Goal: Information Seeking & Learning: Find contact information

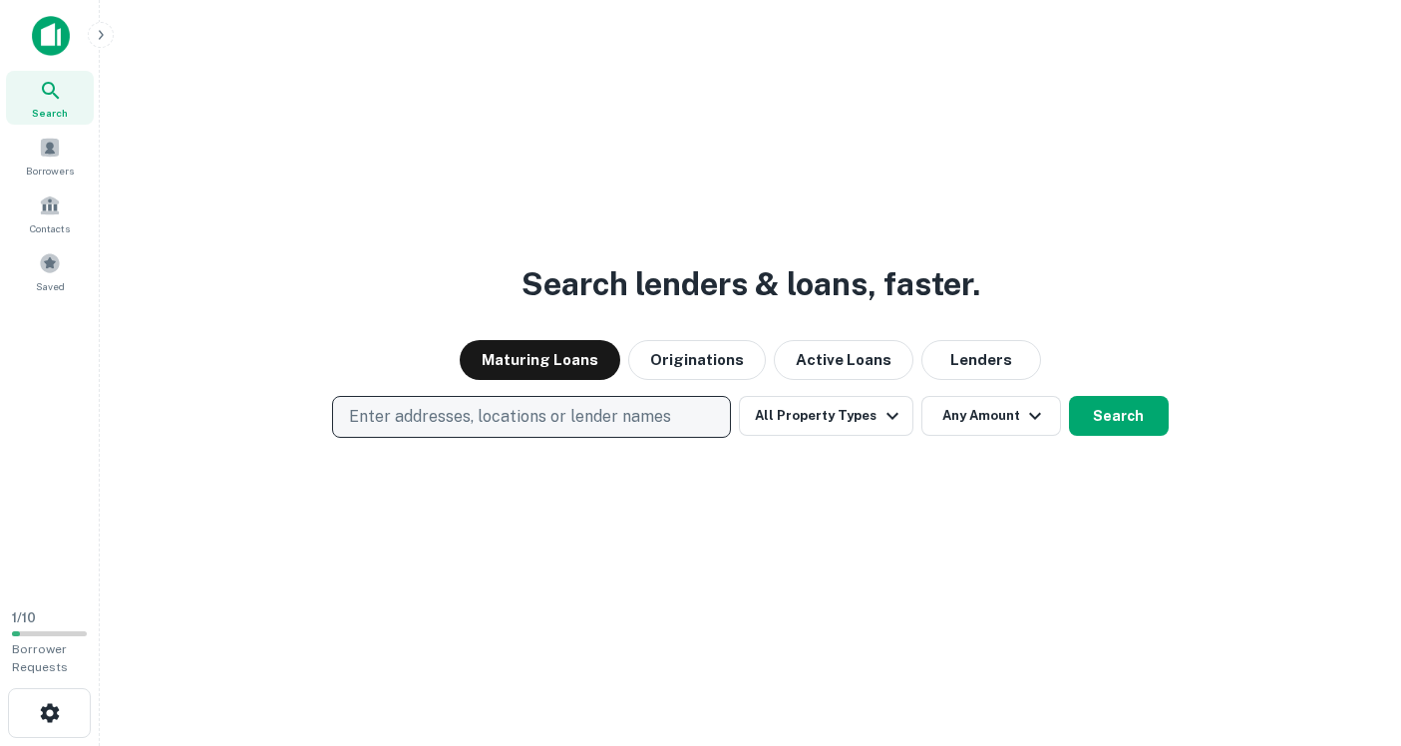
click at [486, 416] on p "Enter addresses, locations or lender names" at bounding box center [510, 417] width 322 height 24
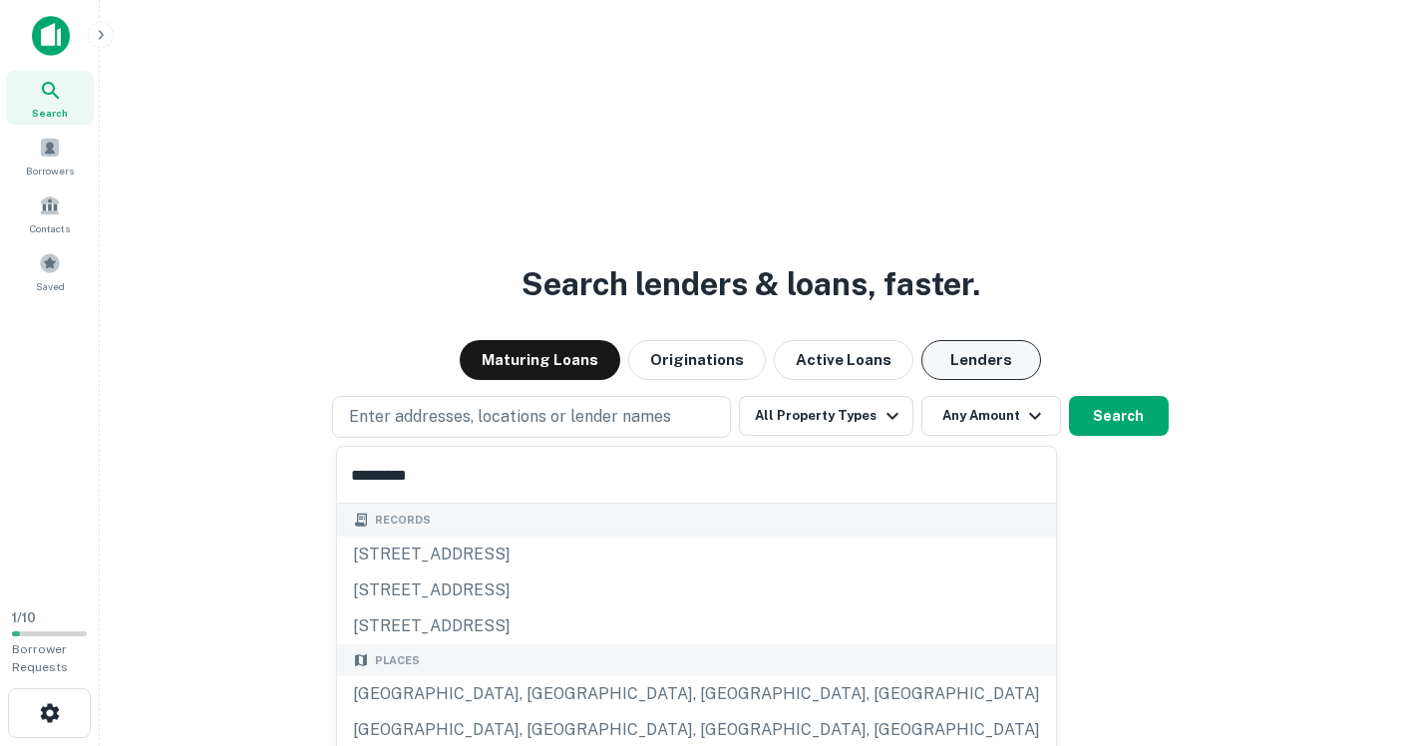
type input "*********"
click at [955, 358] on button "Lenders" at bounding box center [982, 360] width 120 height 40
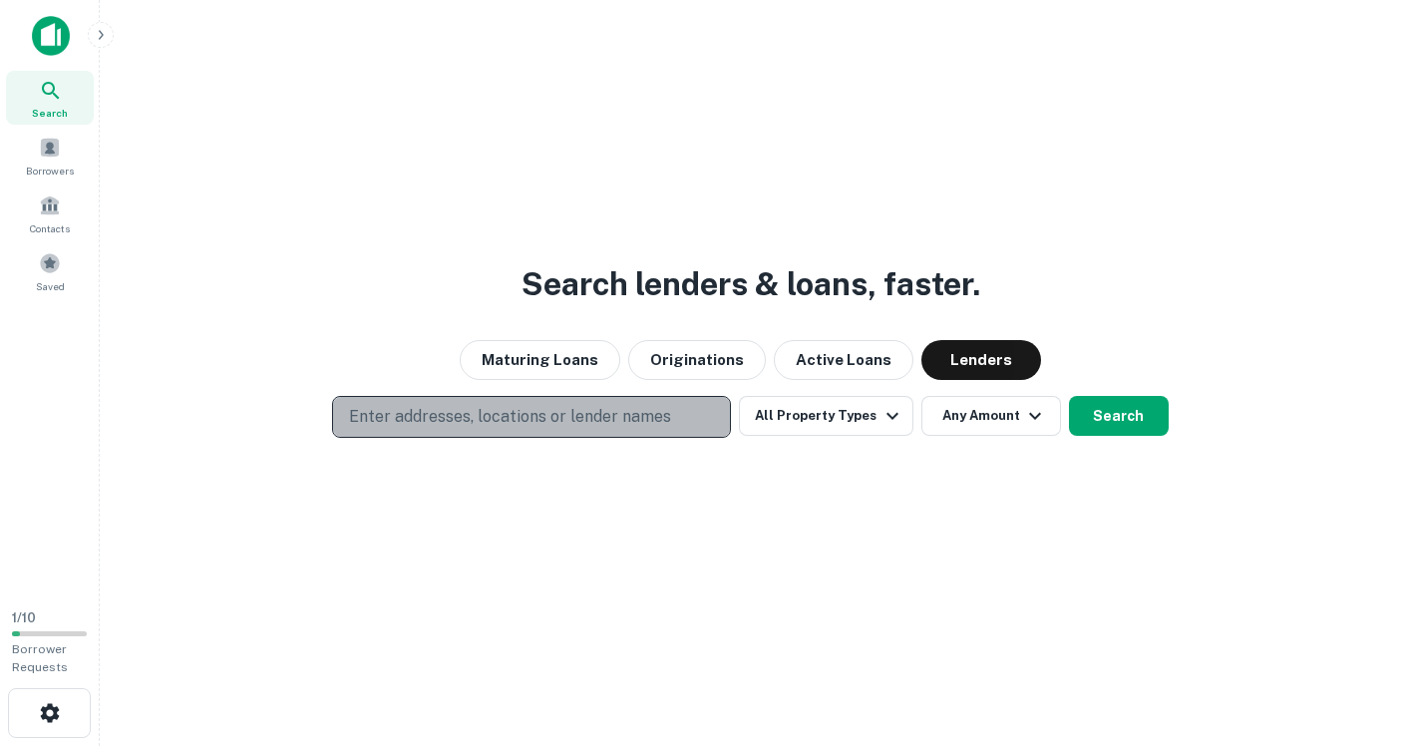
click at [578, 404] on button "Enter addresses, locations or lender names" at bounding box center [531, 417] width 399 height 42
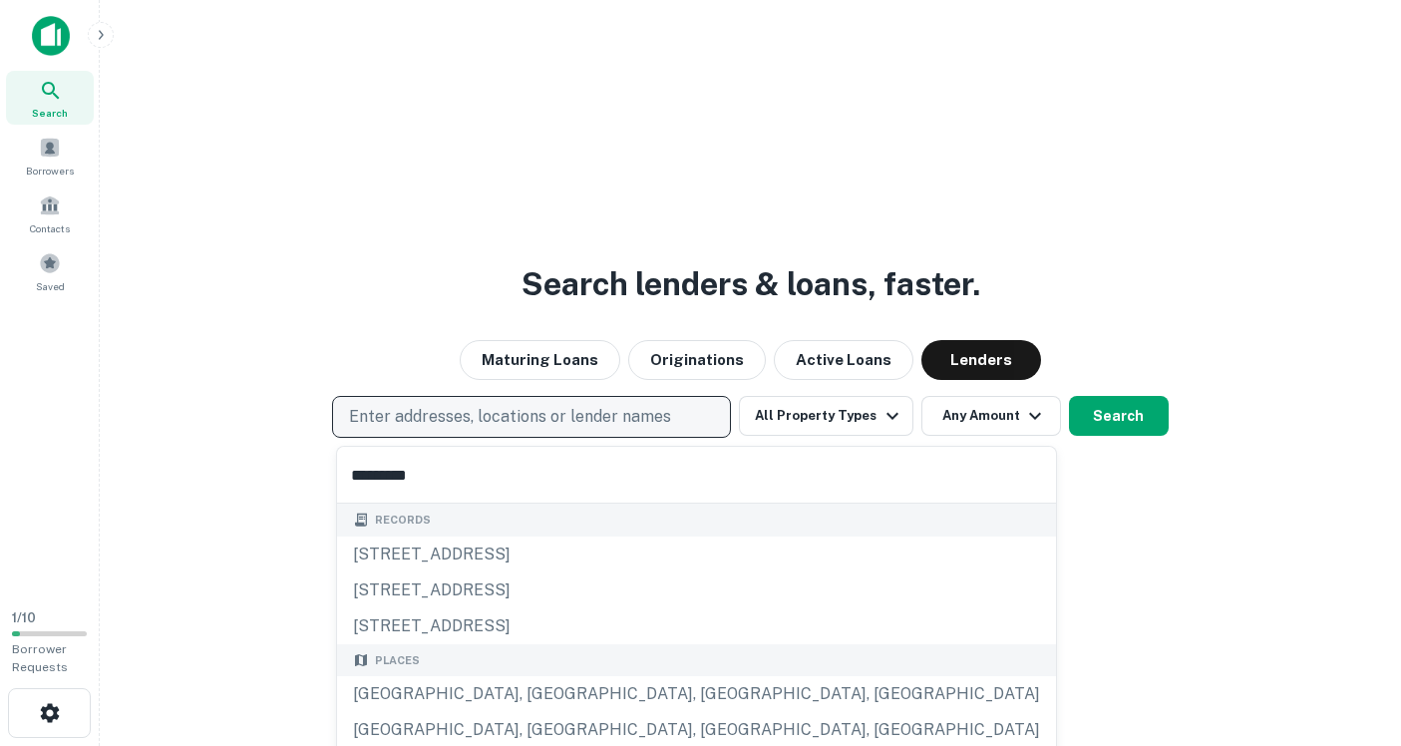
click at [543, 415] on p "Enter addresses, locations or lender names" at bounding box center [510, 417] width 322 height 24
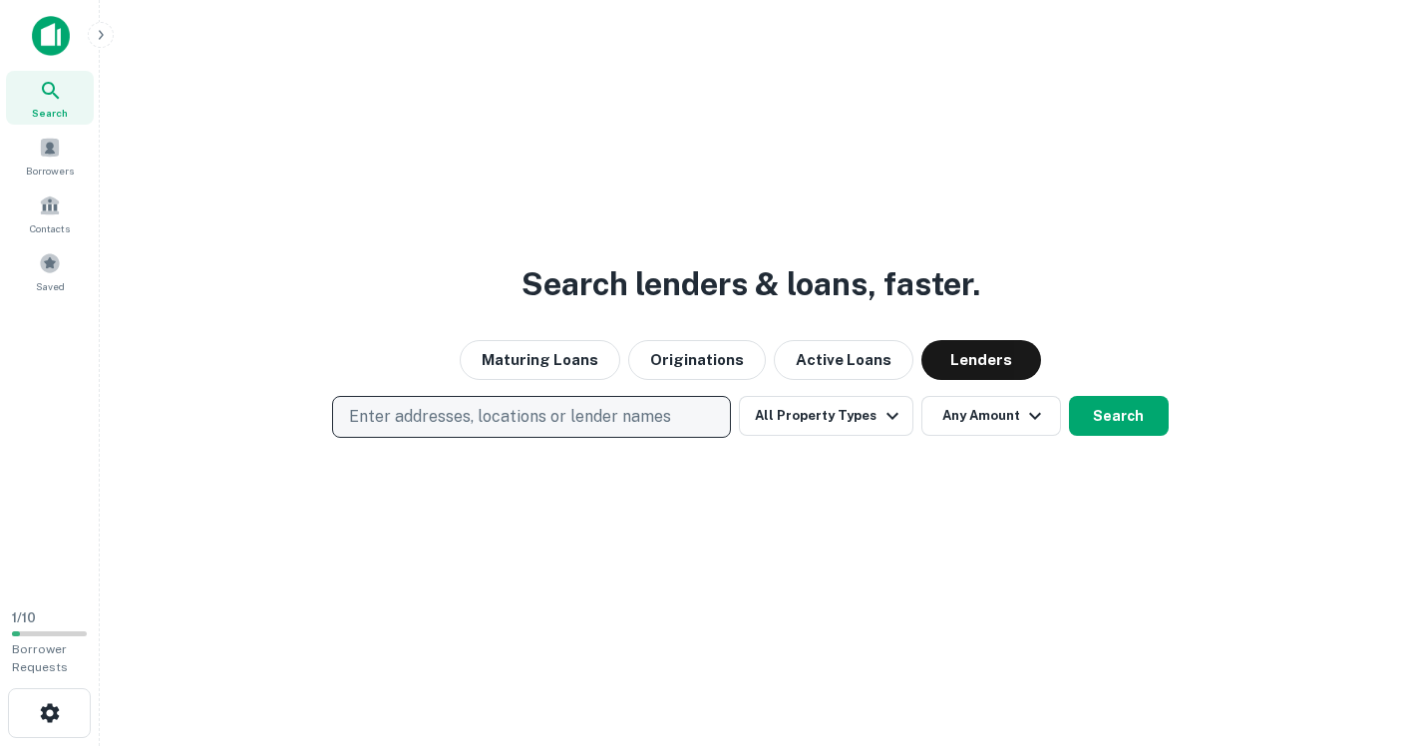
click at [535, 417] on button "Enter addresses, locations or lender names" at bounding box center [531, 417] width 399 height 42
type input "*********"
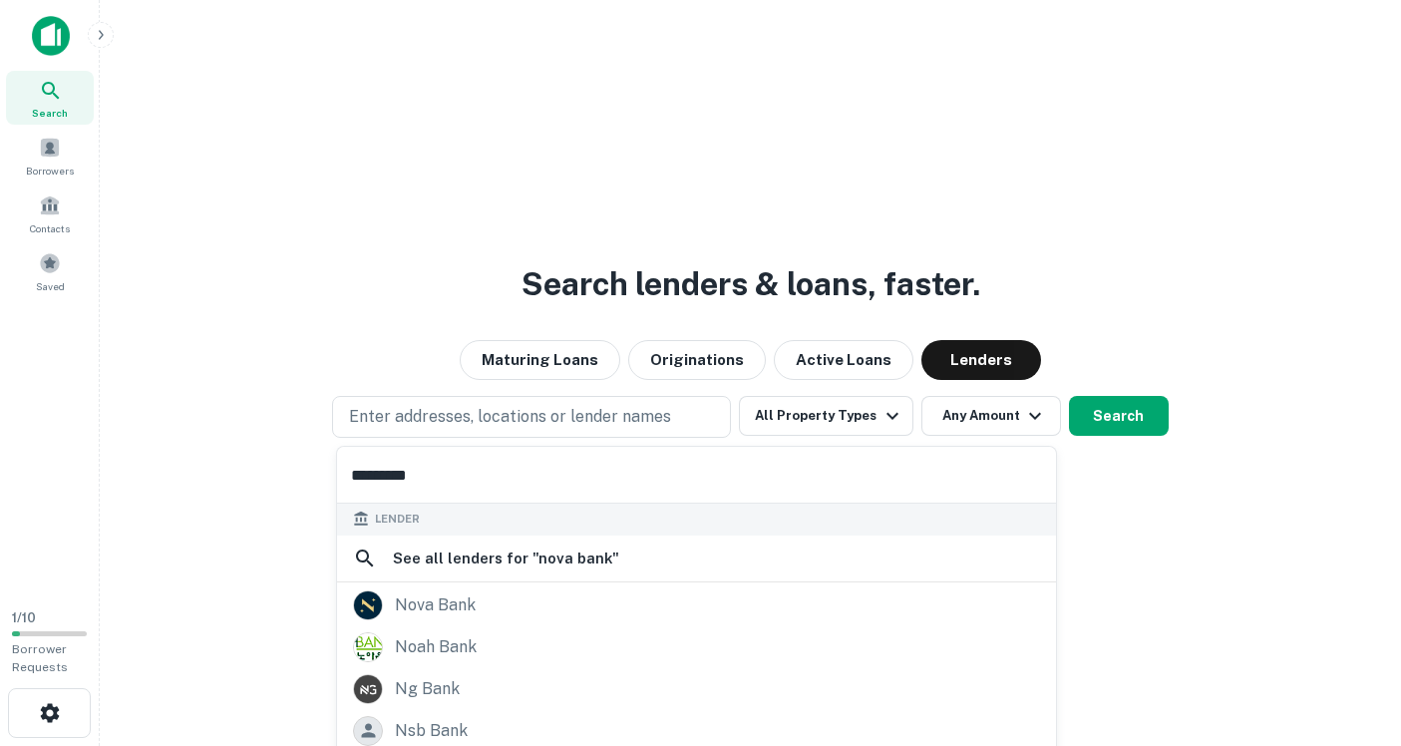
scroll to position [280, 0]
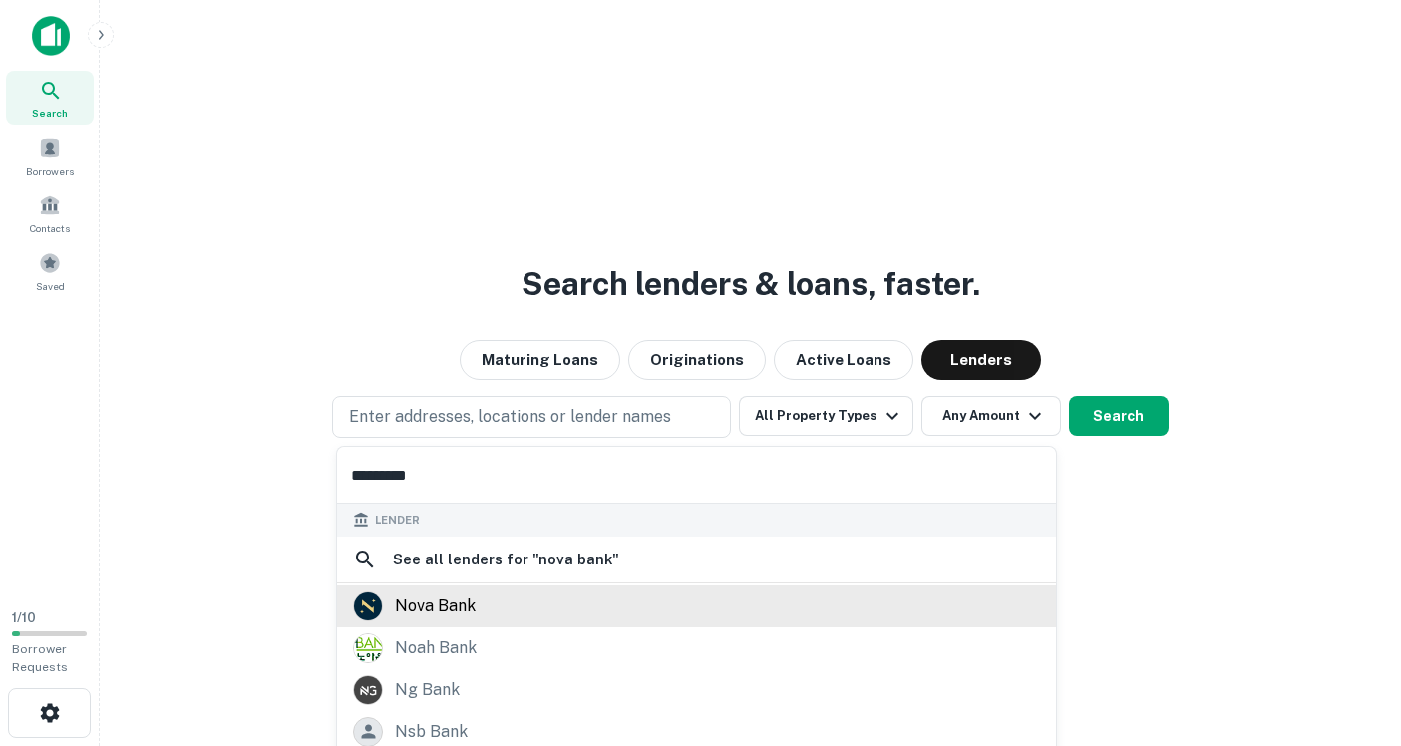
click at [456, 605] on div "nova bank" at bounding box center [435, 606] width 81 height 30
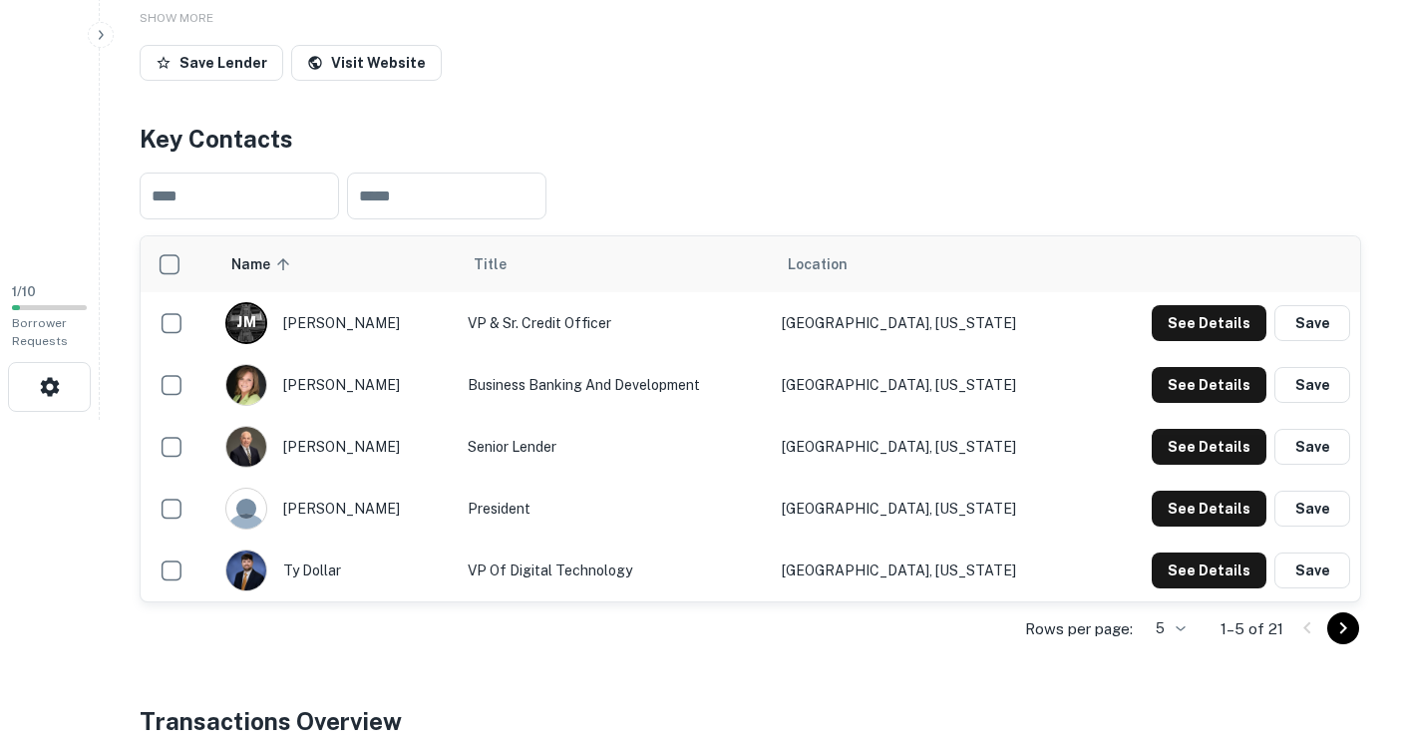
scroll to position [358, 0]
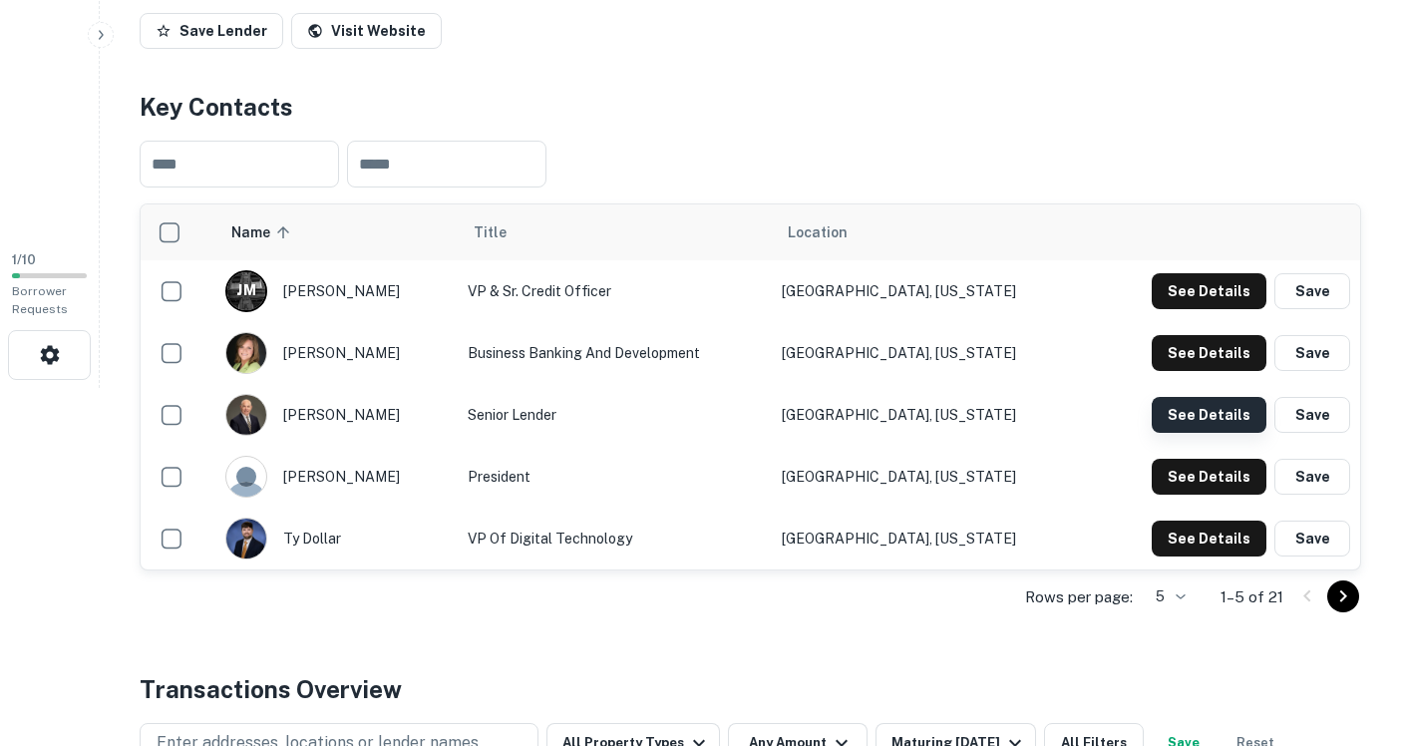
click at [1192, 410] on button "See Details" at bounding box center [1209, 415] width 115 height 36
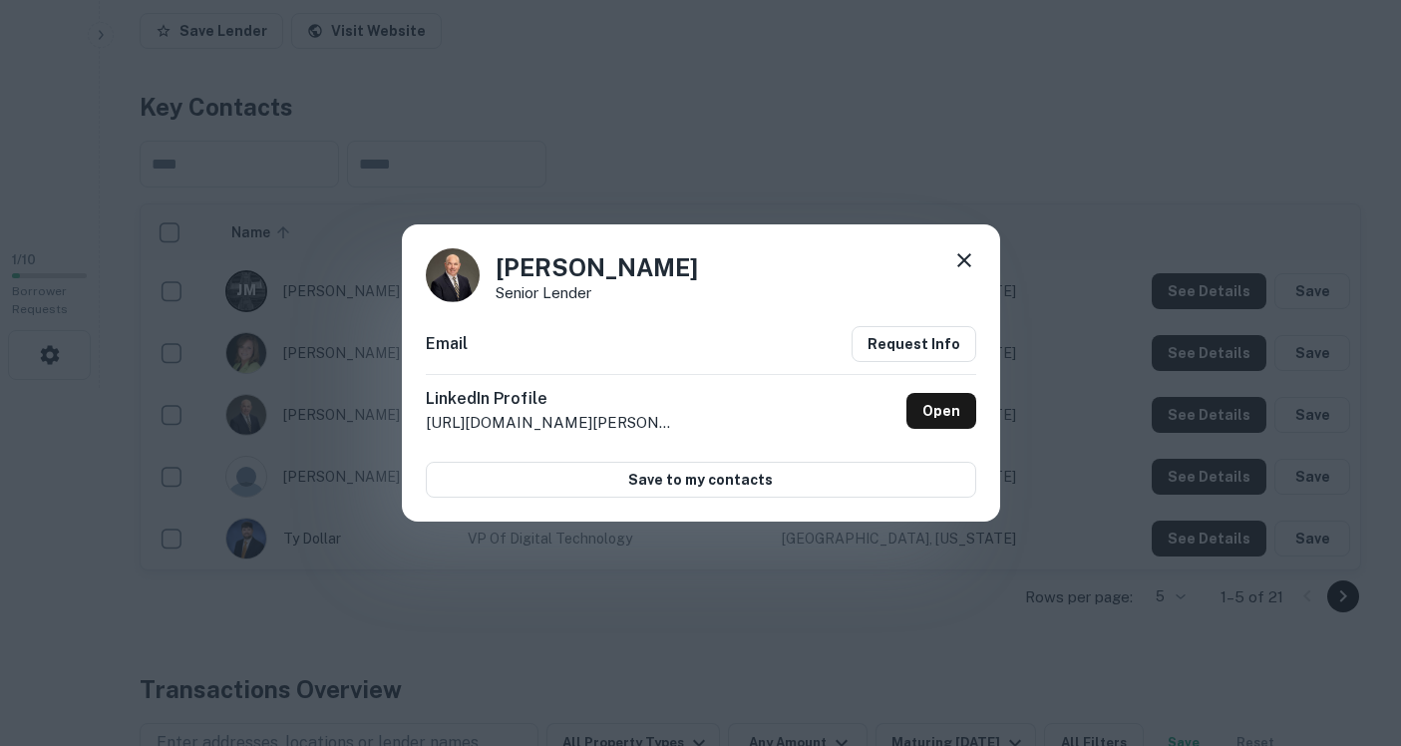
click at [965, 259] on icon at bounding box center [964, 260] width 14 height 14
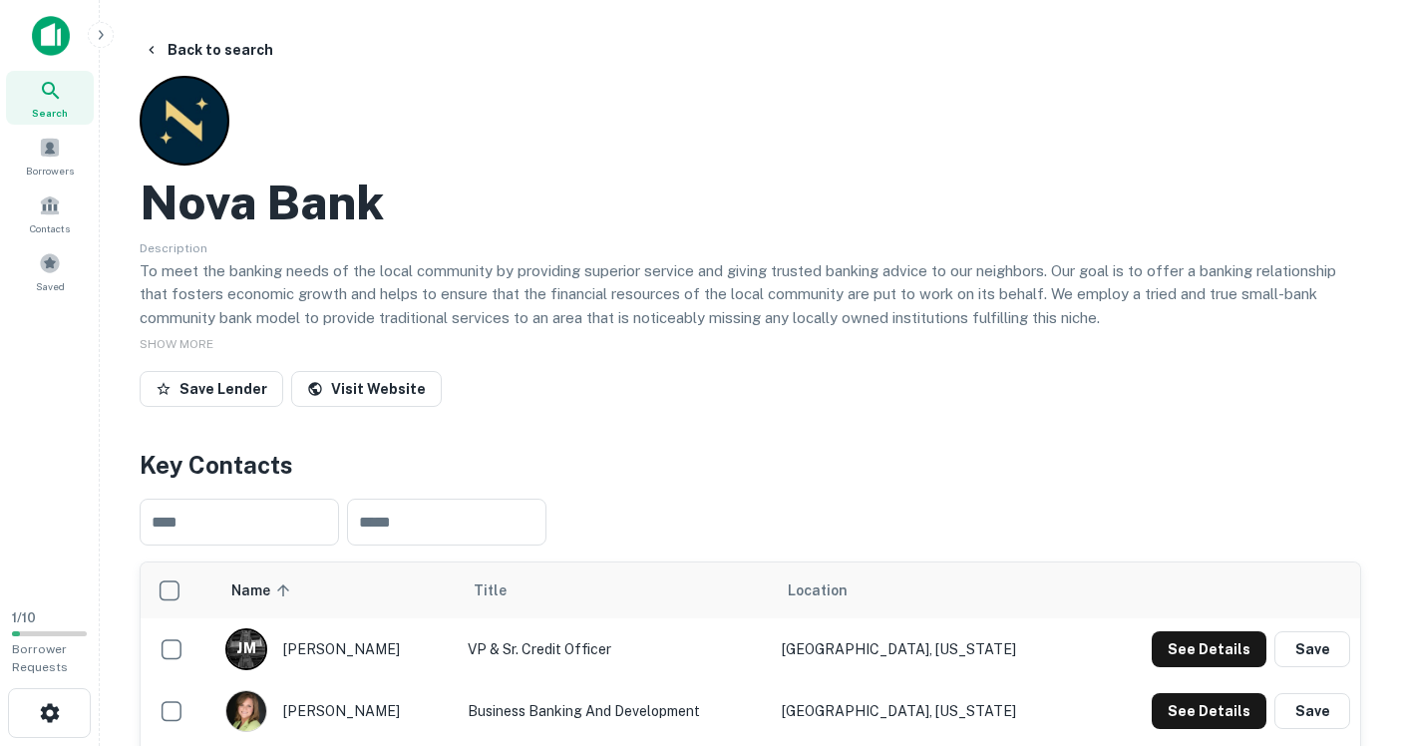
scroll to position [0, 0]
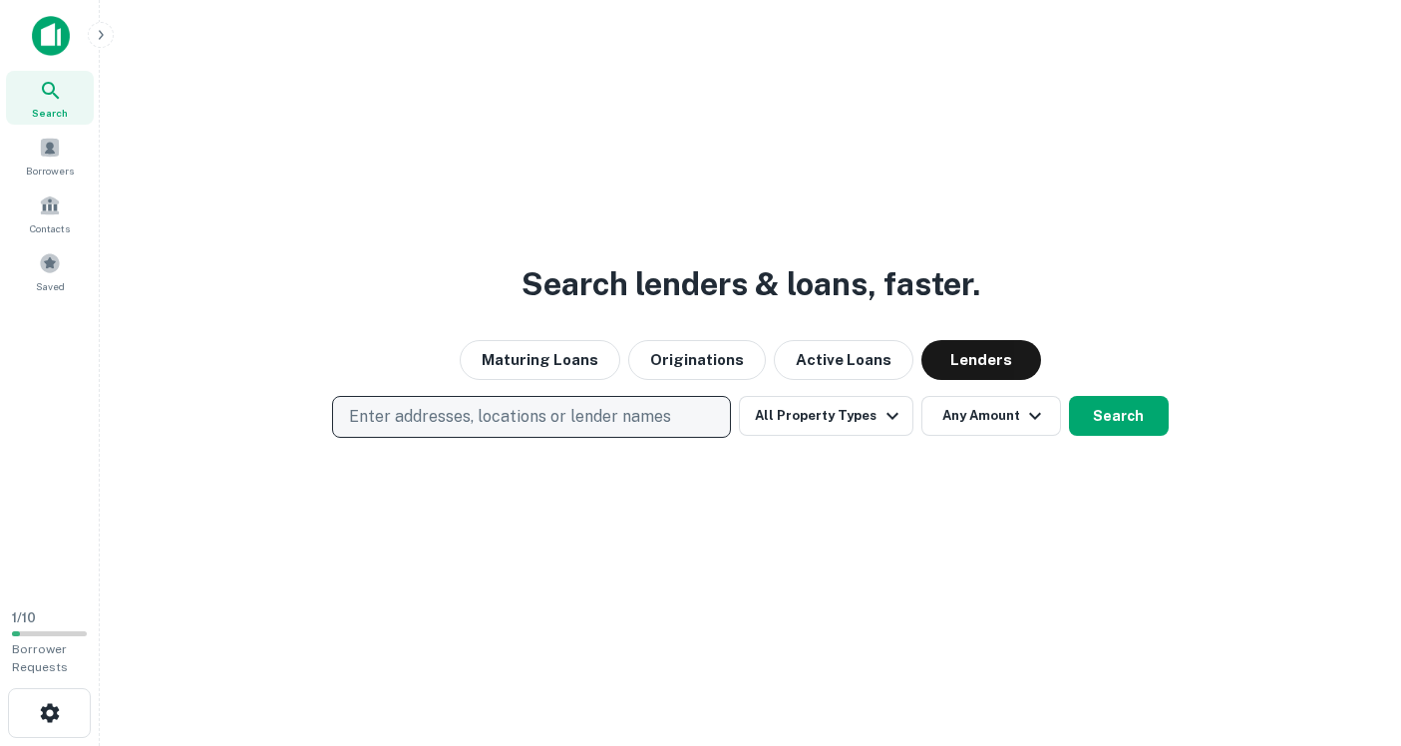
click at [474, 416] on p "Enter addresses, locations or lender names" at bounding box center [510, 417] width 322 height 24
type input "*"
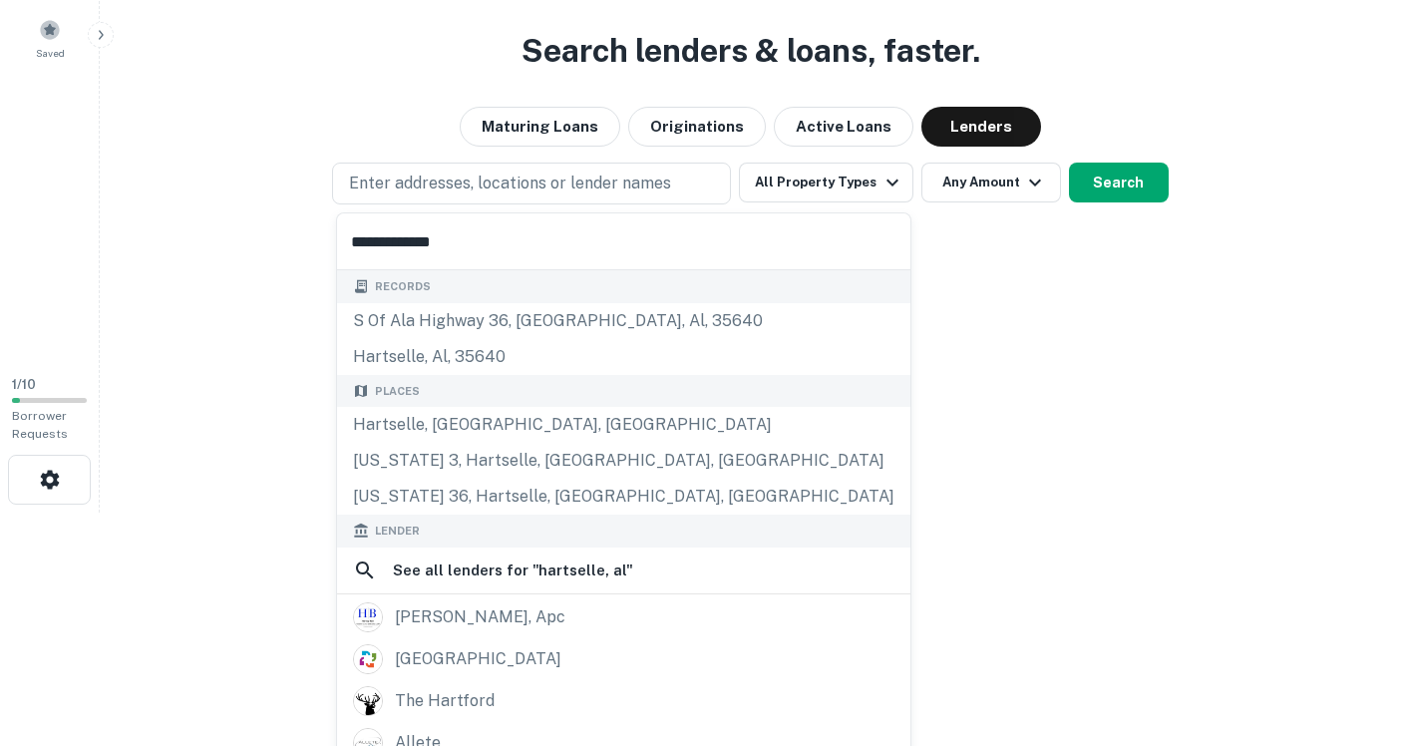
scroll to position [227, 0]
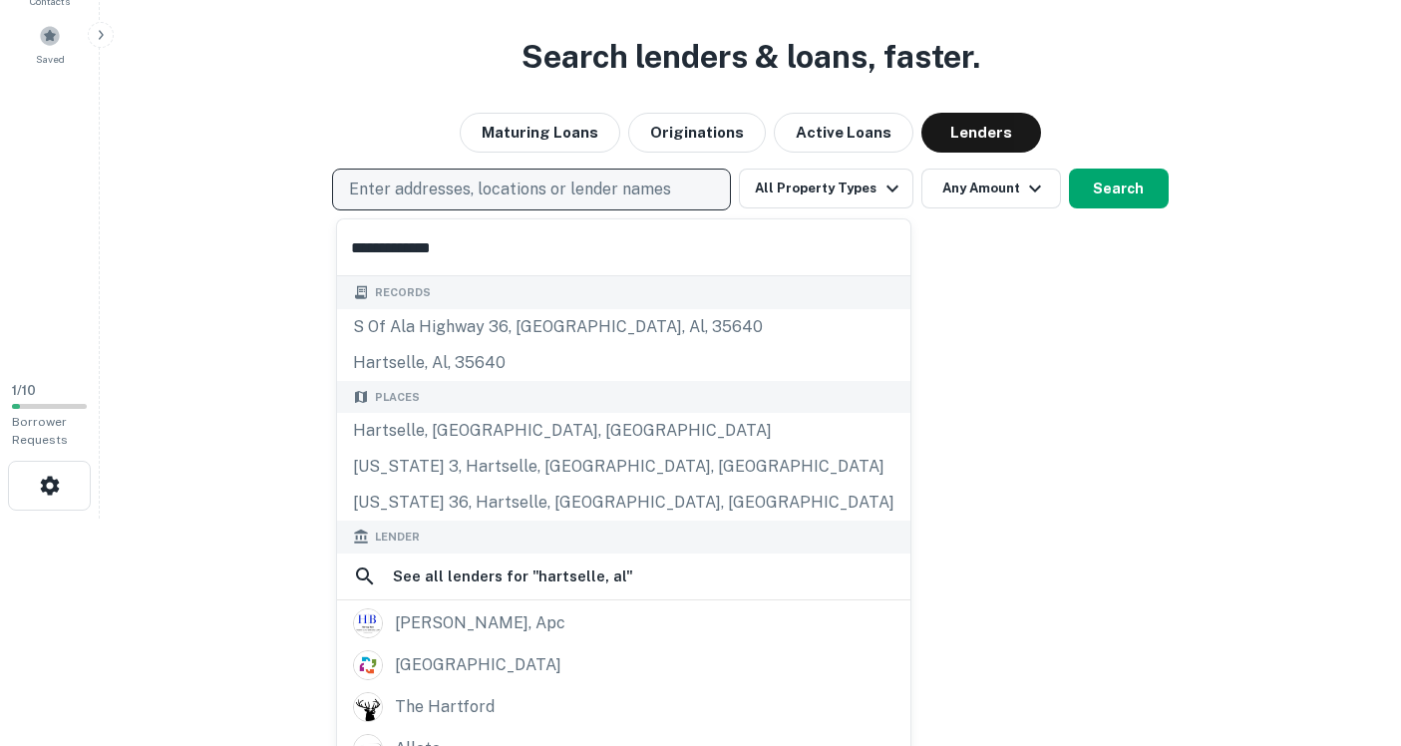
type input "**********"
click at [463, 190] on p "Enter addresses, locations or lender names" at bounding box center [510, 190] width 322 height 24
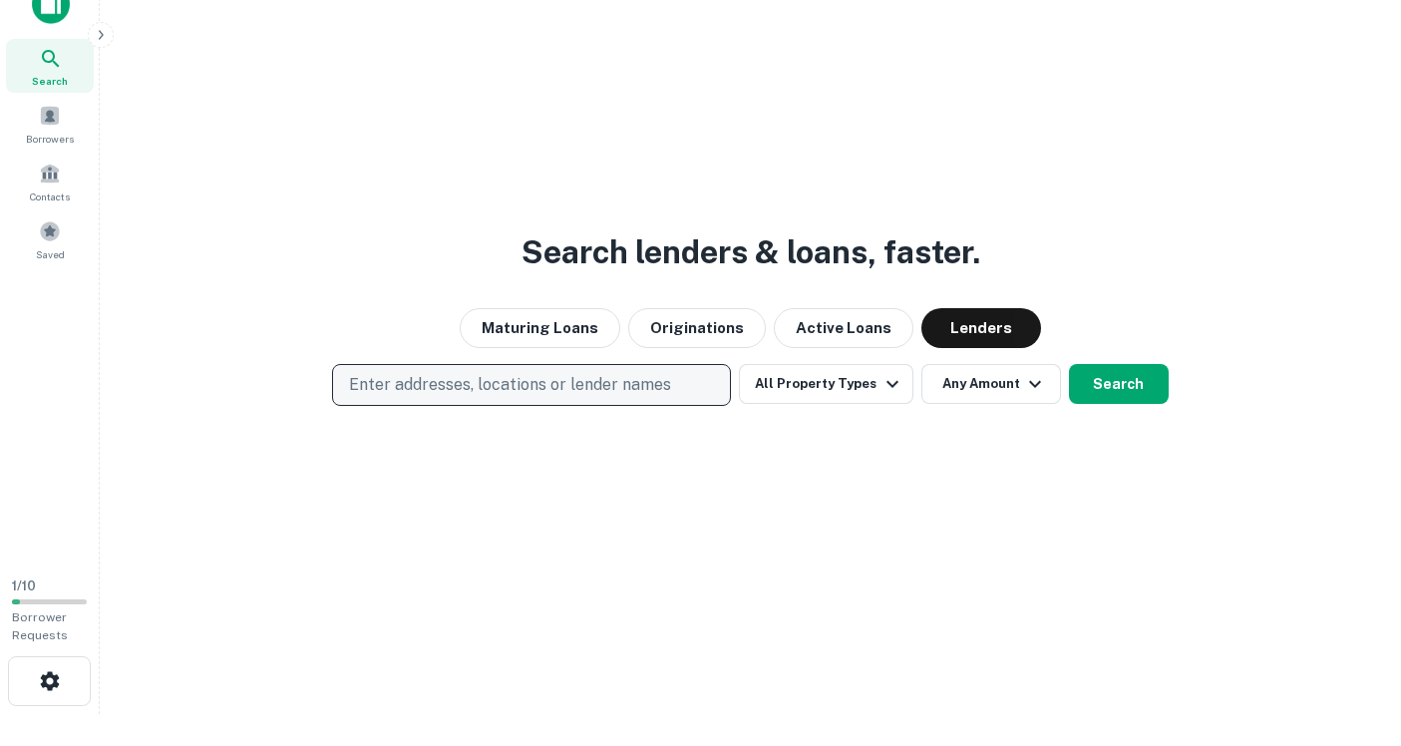
click at [462, 384] on p "Enter addresses, locations or lender names" at bounding box center [510, 385] width 322 height 24
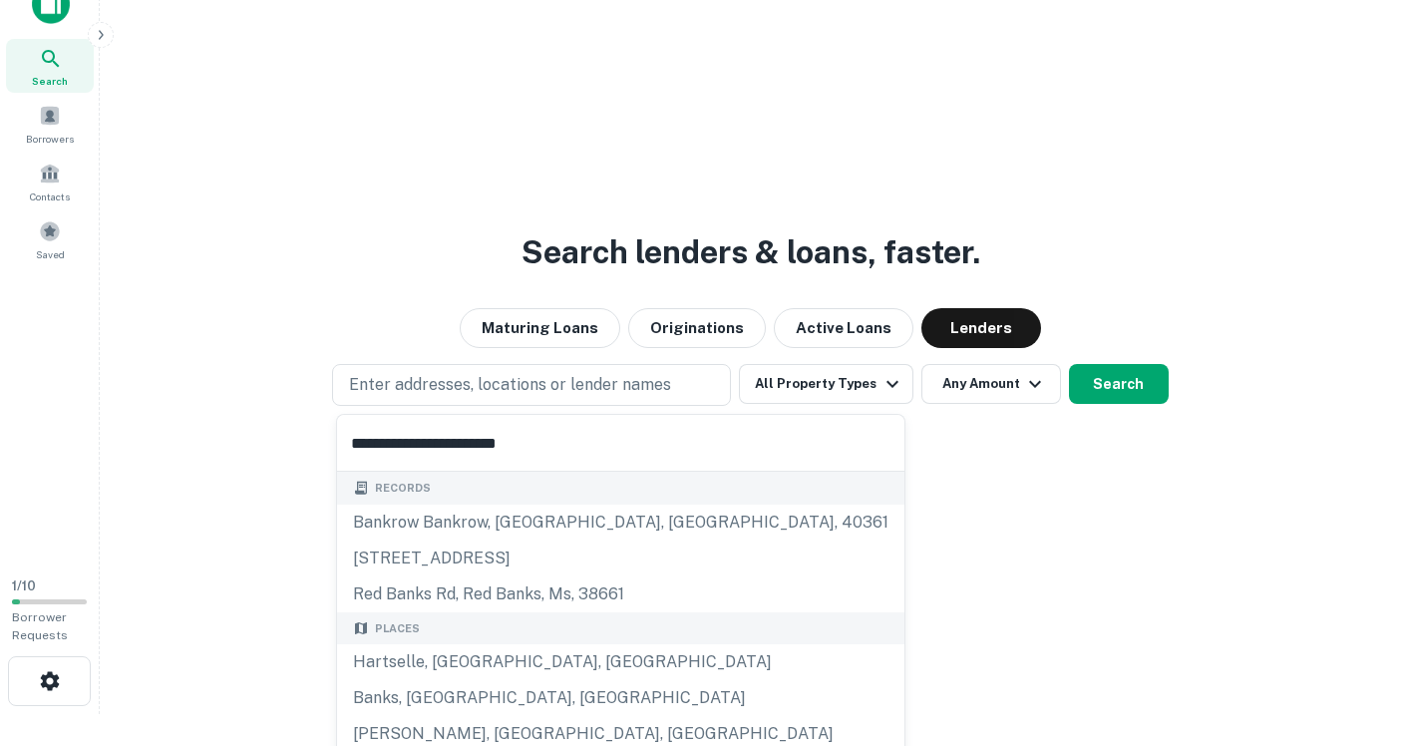
click at [441, 443] on input "**********" at bounding box center [620, 443] width 567 height 56
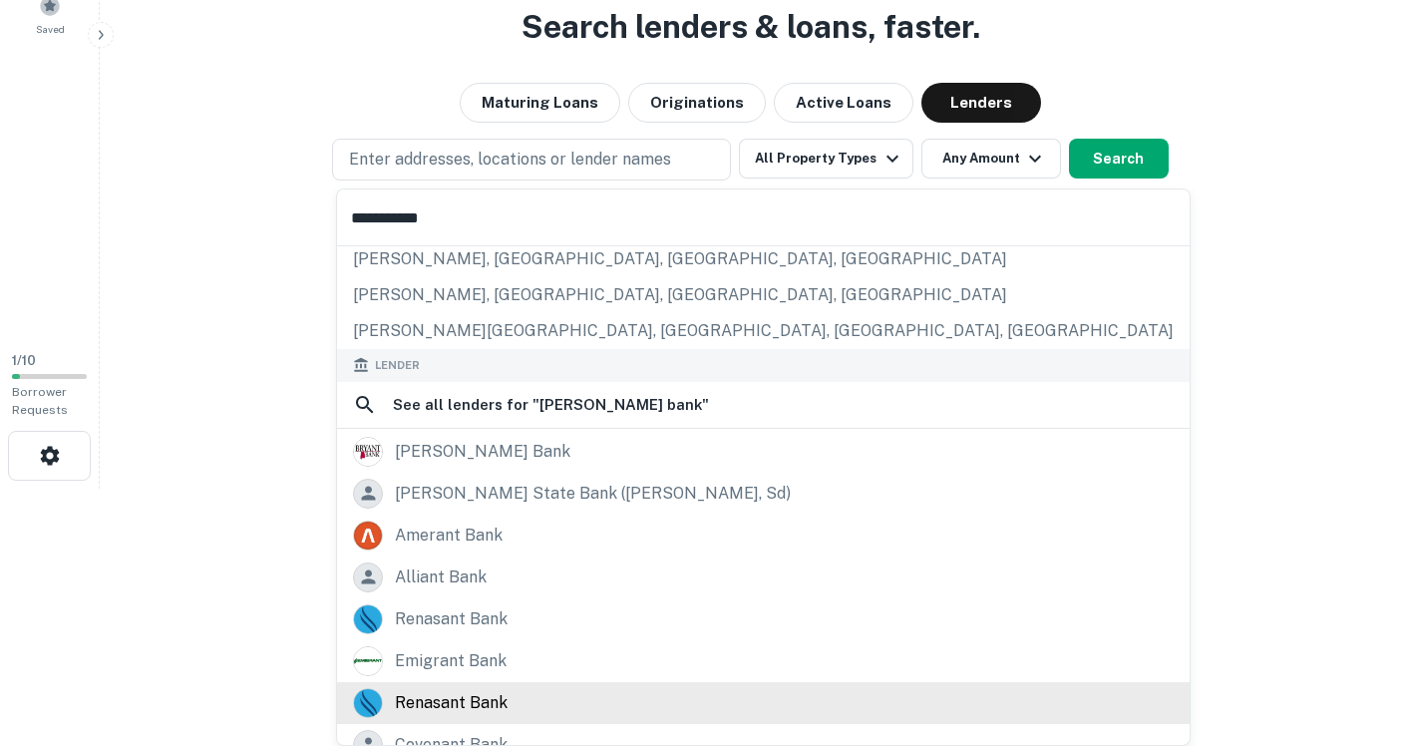
scroll to position [175, 0]
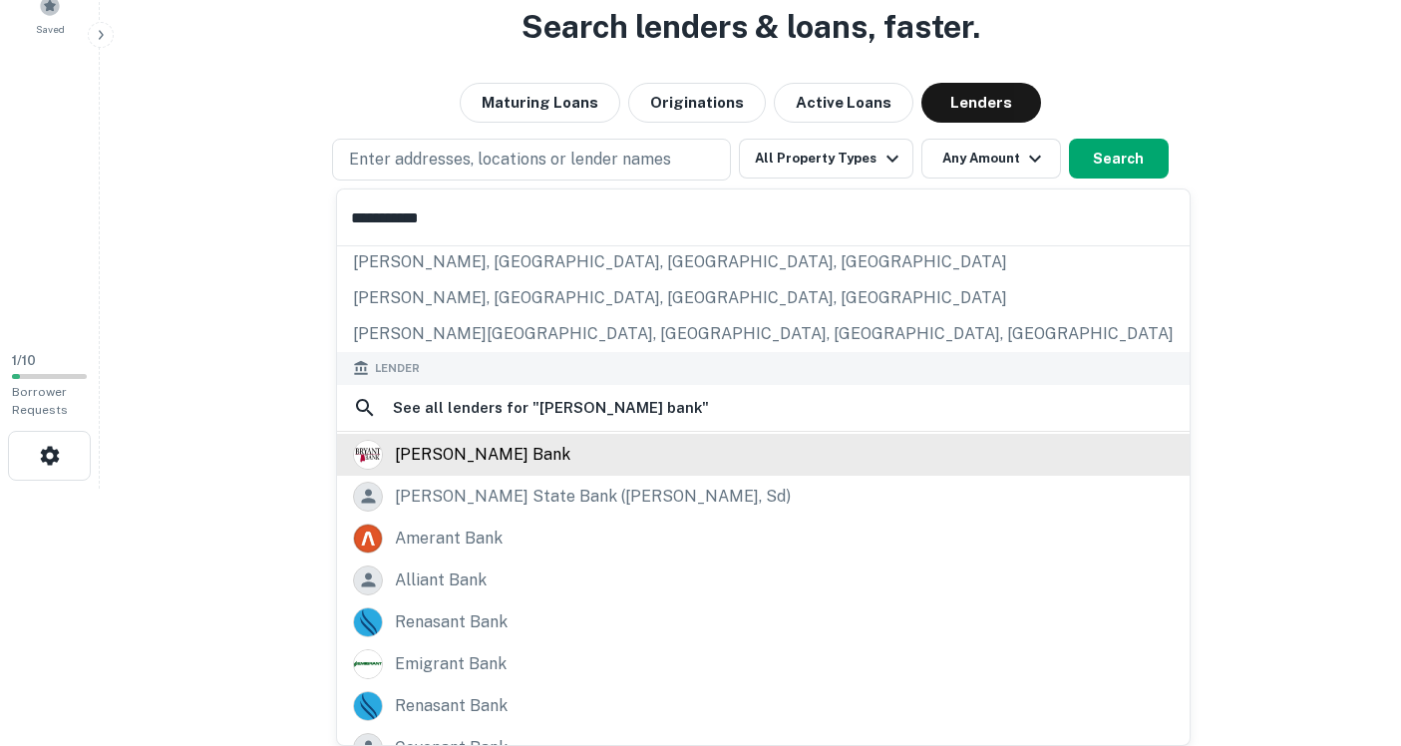
type input "**********"
click at [450, 453] on div "[PERSON_NAME] bank" at bounding box center [483, 455] width 176 height 30
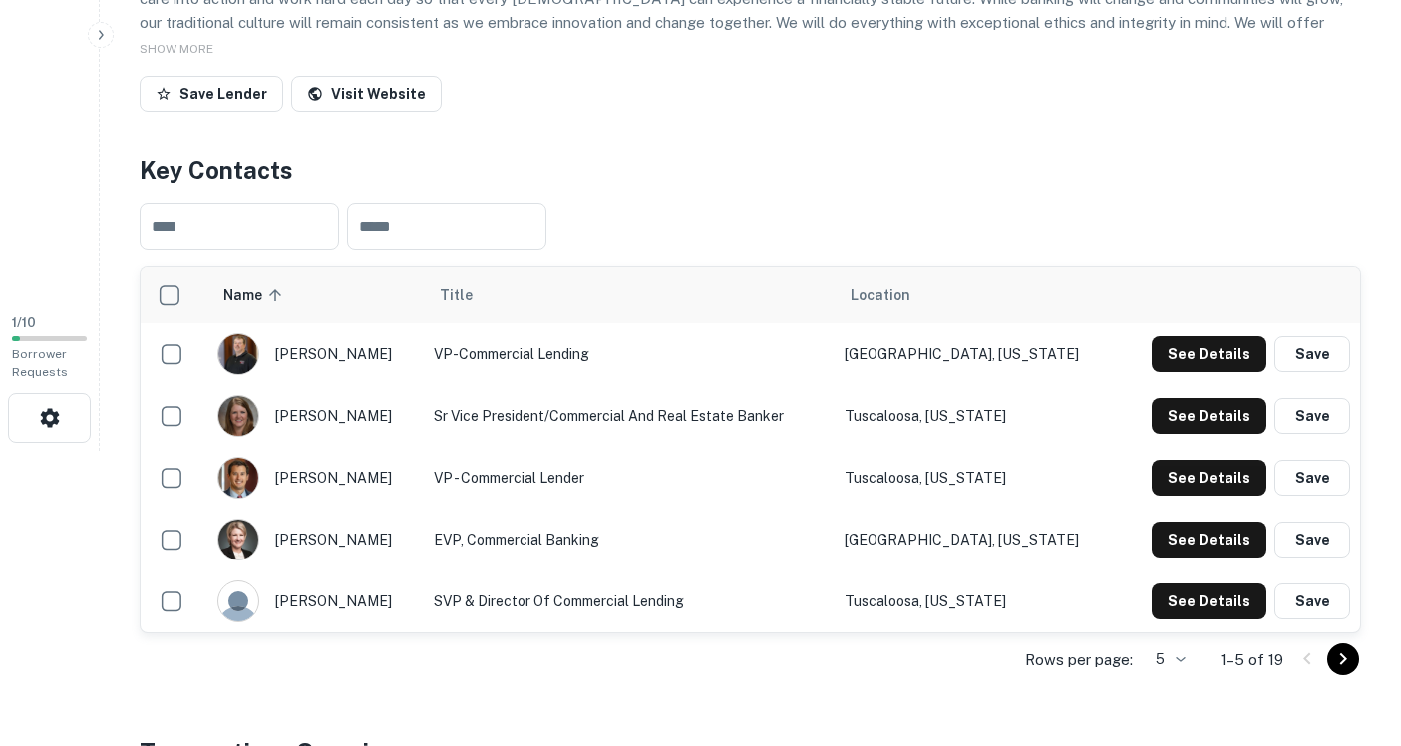
scroll to position [297, 0]
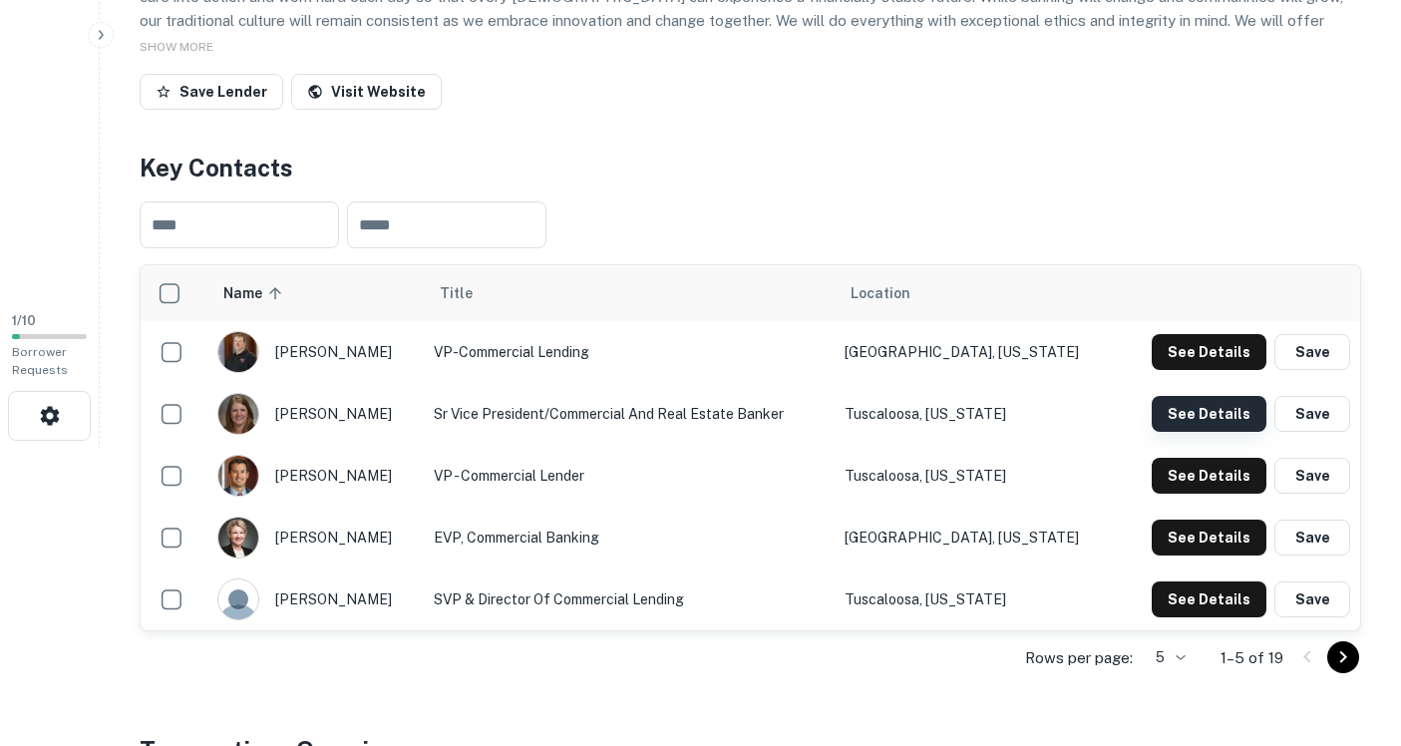
click at [1181, 415] on button "See Details" at bounding box center [1209, 414] width 115 height 36
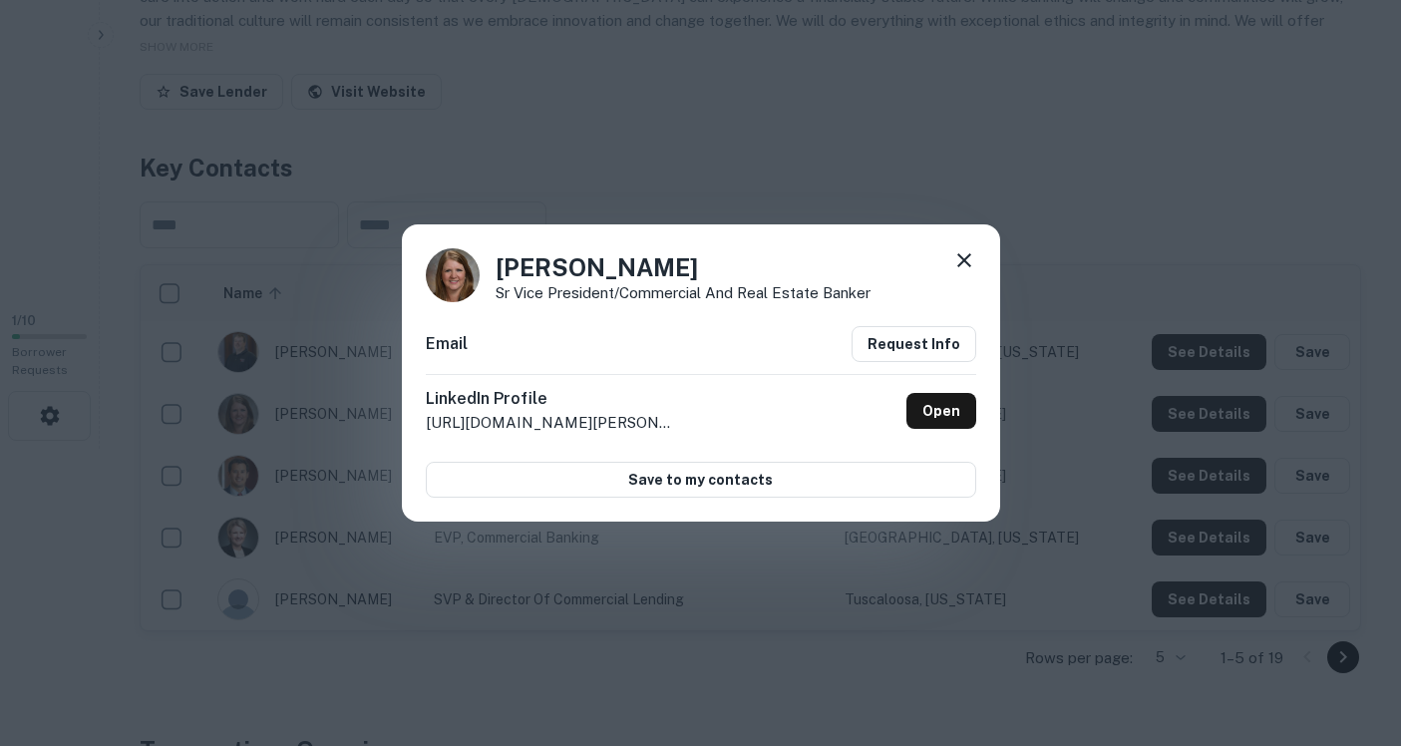
click at [963, 263] on icon at bounding box center [964, 260] width 24 height 24
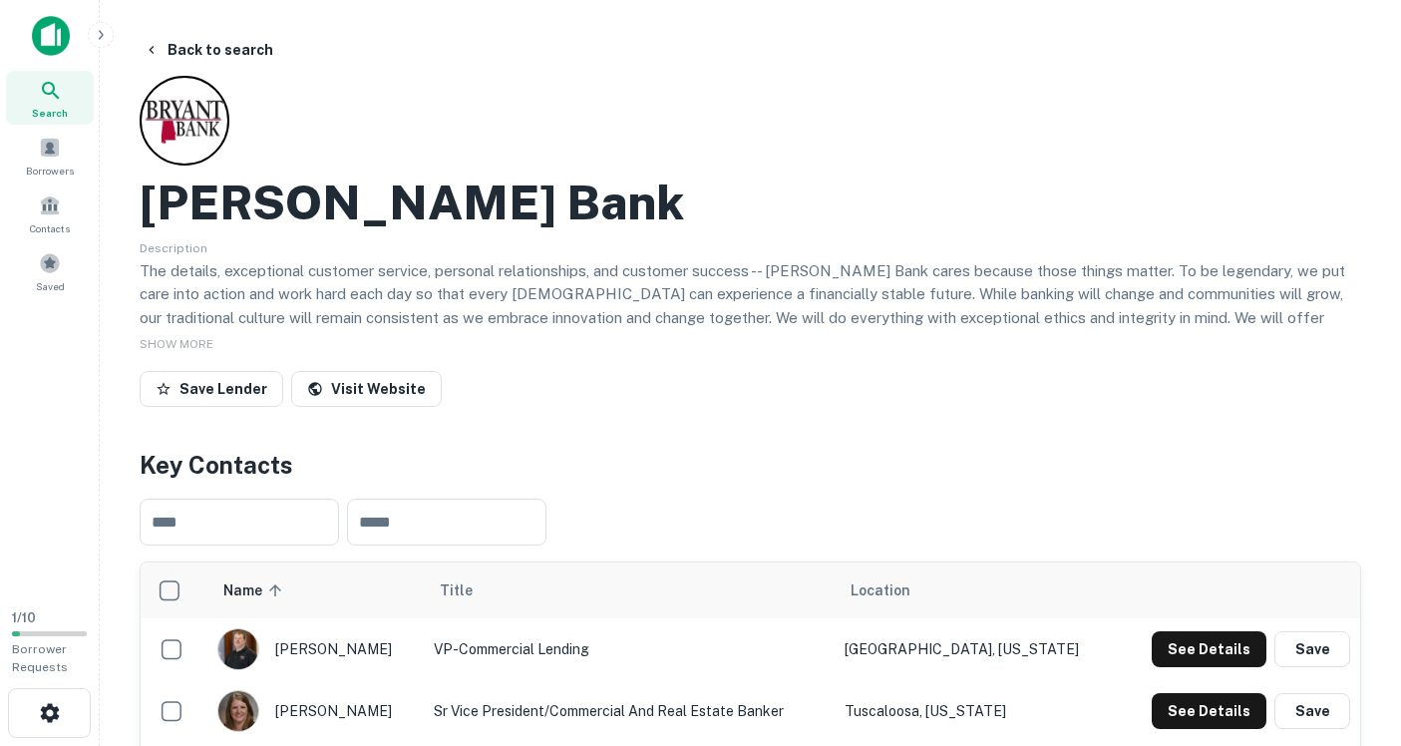
scroll to position [0, 0]
click at [390, 397] on link "Visit Website" at bounding box center [366, 389] width 151 height 36
